Goal: Task Accomplishment & Management: Manage account settings

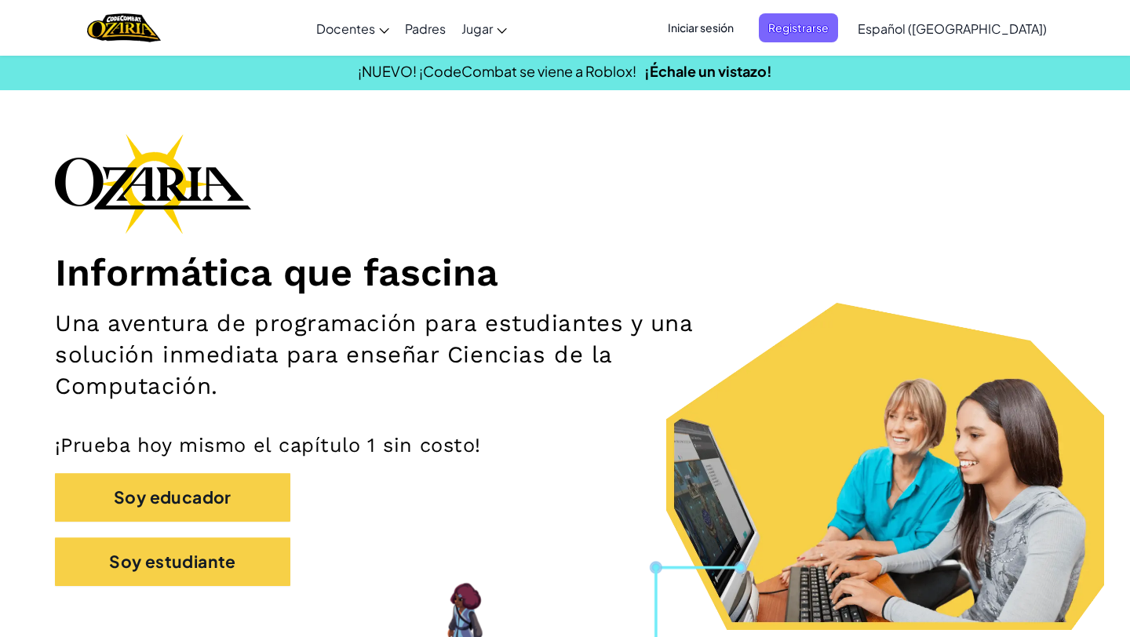
scroll to position [5, 0]
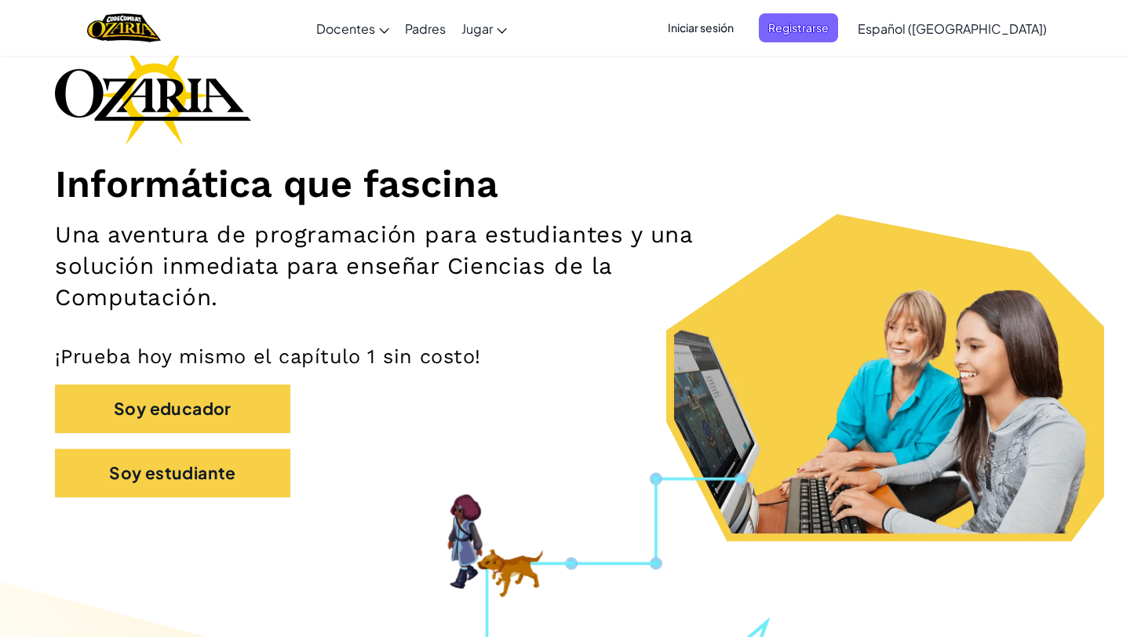
scroll to position [101, 0]
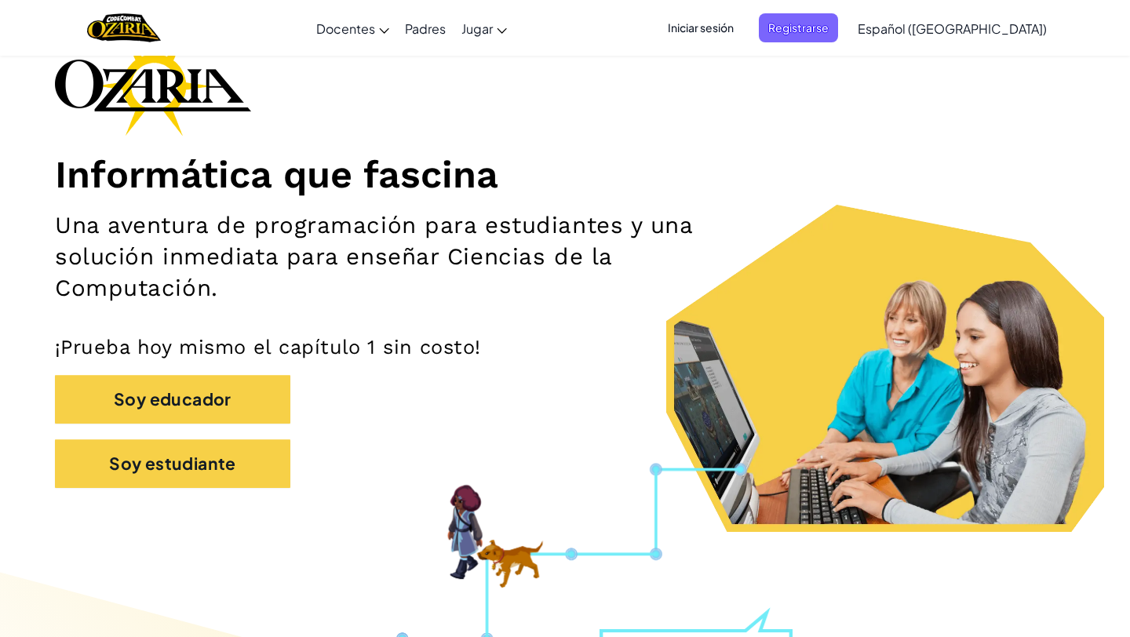
click at [743, 36] on span "Iniciar sesión" at bounding box center [700, 27] width 85 height 29
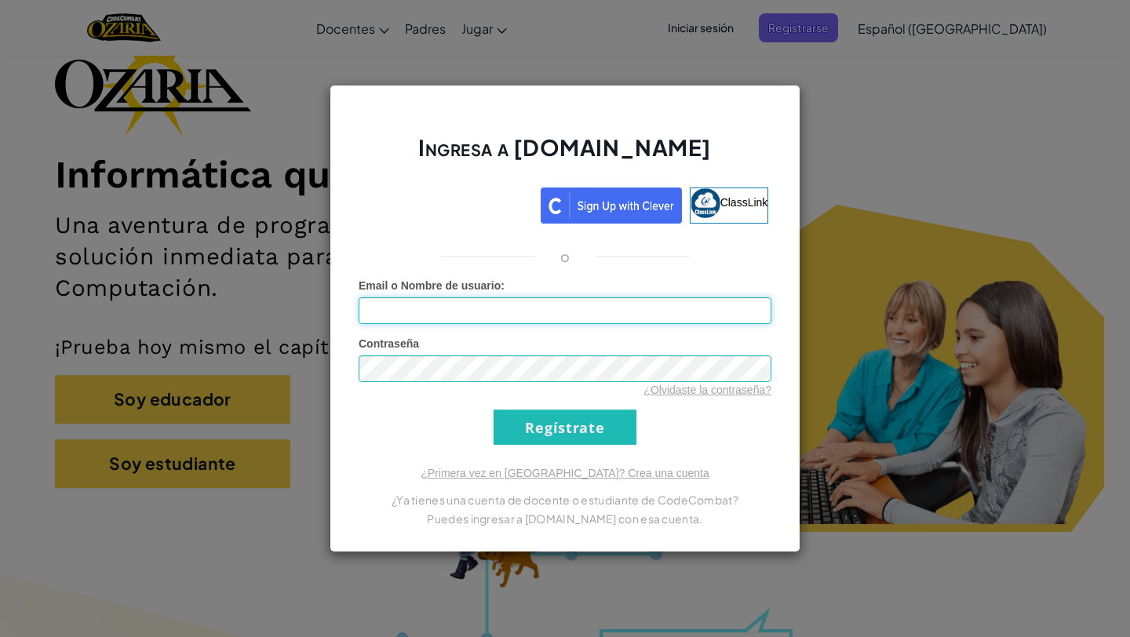
click at [465, 311] on input "Email o Nombre de usuario :" at bounding box center [565, 310] width 413 height 27
type input "[EMAIL_ADDRESS][DOMAIN_NAME]"
click at [494, 410] on input "Regístrate" at bounding box center [565, 427] width 143 height 35
click at [523, 421] on input "Regístrate" at bounding box center [565, 427] width 143 height 35
